Goal: Entertainment & Leisure: Consume media (video, audio)

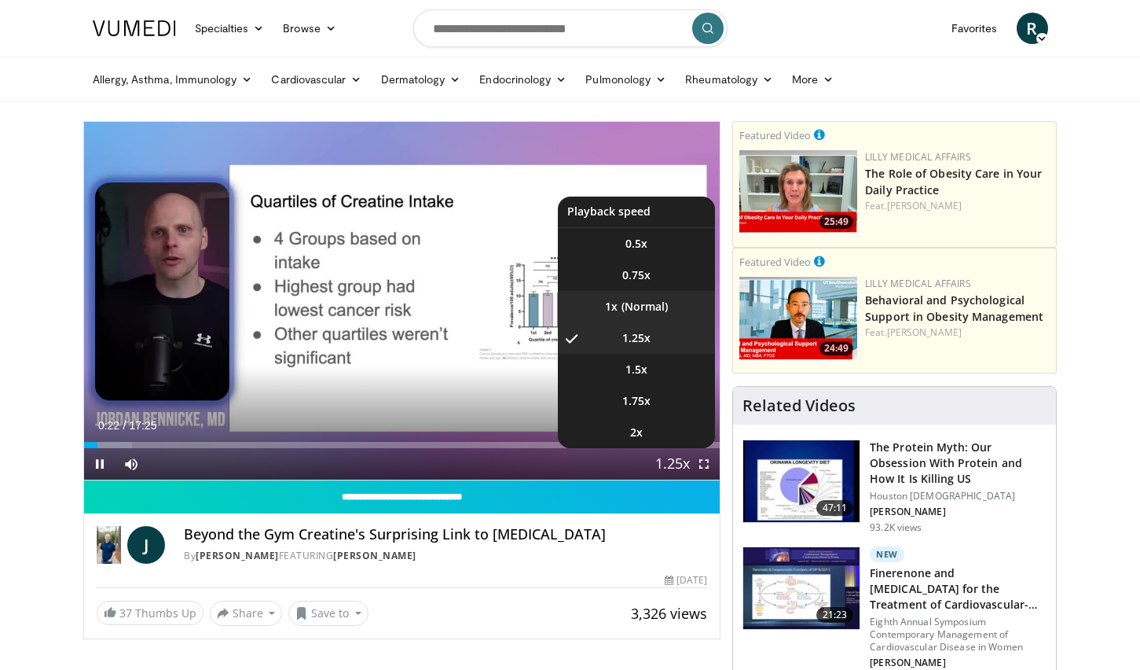
click at [651, 313] on li "1x" at bounding box center [636, 306] width 157 height 31
